Goal: Task Accomplishment & Management: Manage account settings

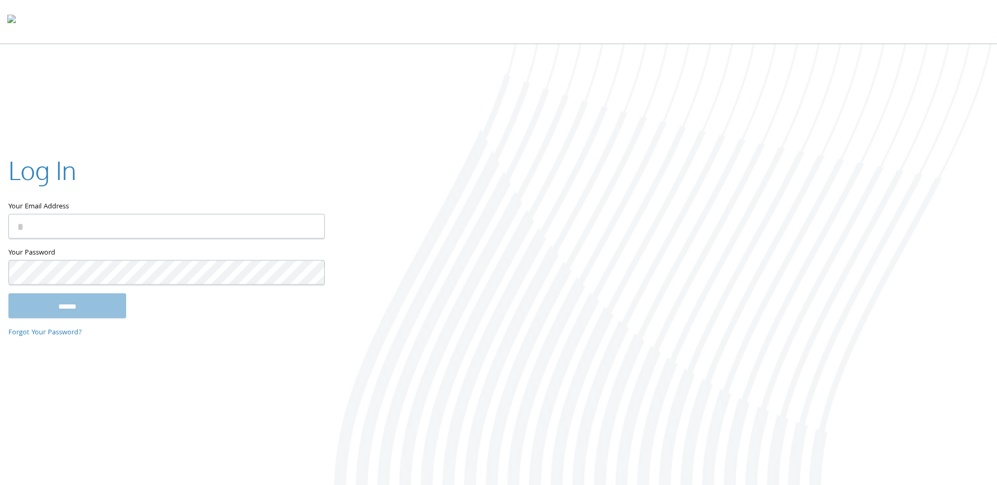
type input "**********"
click at [106, 310] on input "******" at bounding box center [67, 306] width 118 height 25
type input "**********"
click at [99, 303] on input "******" at bounding box center [67, 306] width 118 height 25
